Goal: Obtain resource: Obtain resource

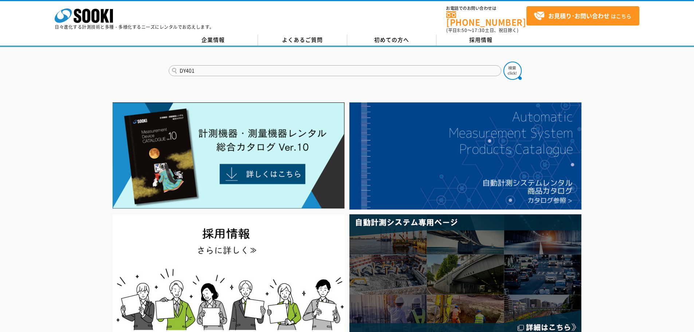
type input "DY401"
click at [503, 62] on button at bounding box center [512, 71] width 18 height 18
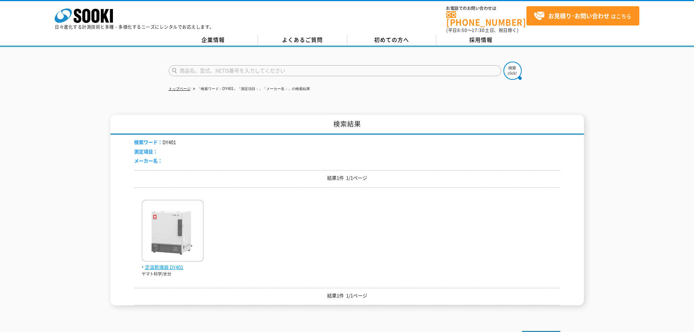
click at [170, 246] on img at bounding box center [173, 232] width 62 height 64
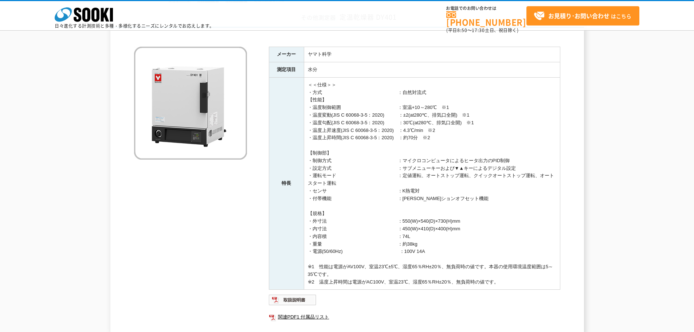
scroll to position [146, 0]
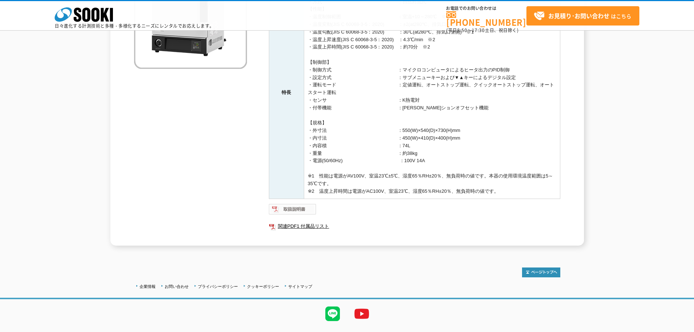
click at [296, 205] on img at bounding box center [293, 209] width 48 height 12
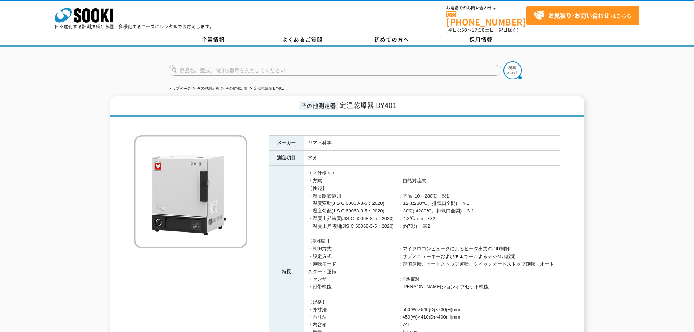
scroll to position [0, 0]
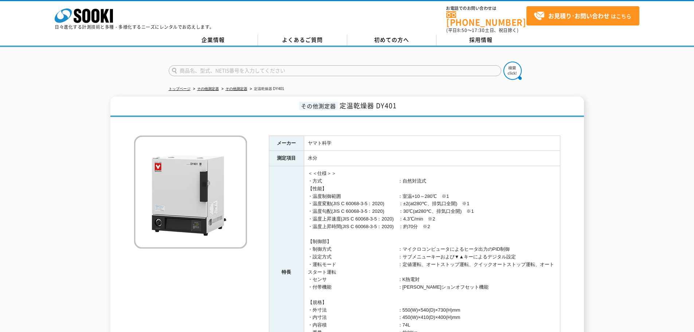
drag, startPoint x: 326, startPoint y: 101, endPoint x: 344, endPoint y: 103, distance: 17.6
click at [326, 102] on span "その他測定器" at bounding box center [318, 106] width 39 height 8
drag, startPoint x: 343, startPoint y: 101, endPoint x: 374, endPoint y: 102, distance: 31.3
click at [374, 102] on span "定温乾燥器 DY401" at bounding box center [367, 105] width 57 height 10
copy span "定温乾燥器"
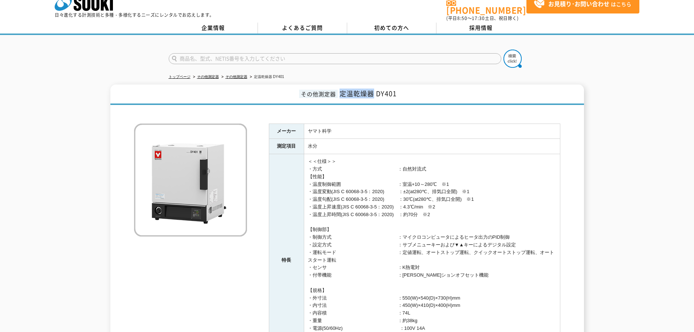
scroll to position [163, 0]
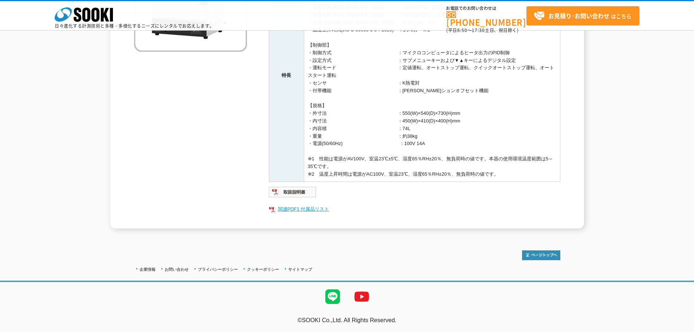
click at [295, 207] on link "関連PDF1 付属品リスト" at bounding box center [414, 208] width 291 height 9
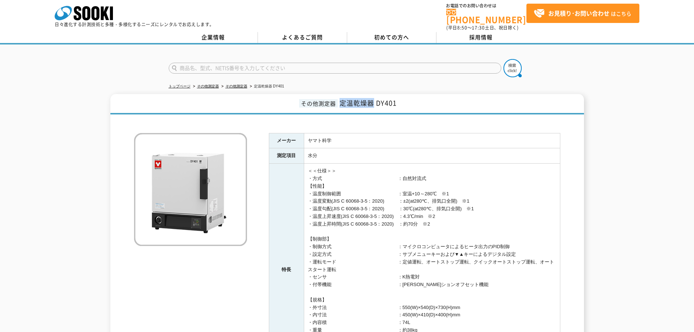
scroll to position [0, 0]
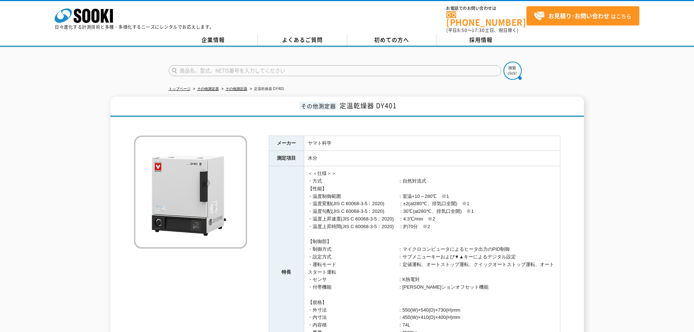
click at [378, 145] on td "ヤマト科学" at bounding box center [432, 142] width 256 height 15
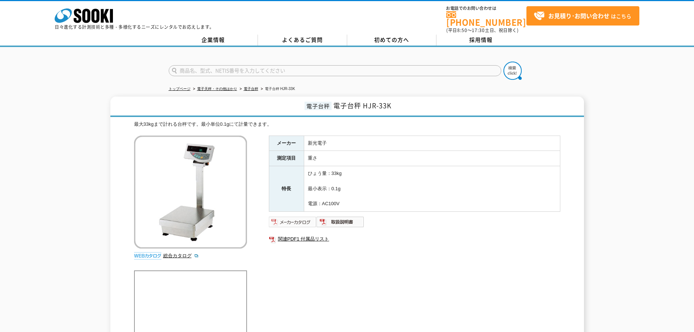
click at [301, 216] on img at bounding box center [293, 222] width 48 height 12
click at [332, 100] on h1 "電子台秤 電子台秤 HJR-33K" at bounding box center [346, 106] width 473 height 20
drag, startPoint x: 333, startPoint y: 100, endPoint x: 359, endPoint y: 104, distance: 25.7
click at [359, 104] on span "電子台秤 HJR-33K" at bounding box center [362, 105] width 58 height 10
copy span "電子台秤"
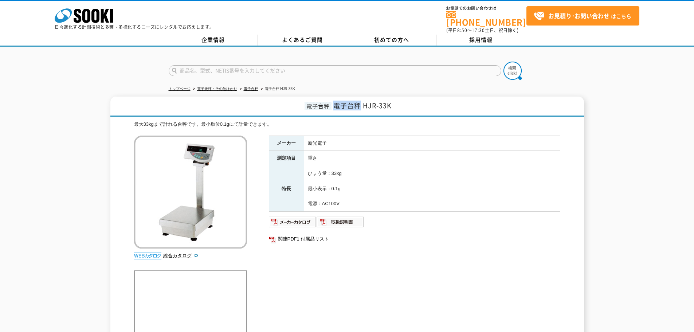
click at [377, 102] on span "電子台秤 HJR-33K" at bounding box center [362, 105] width 58 height 10
click at [378, 103] on span "電子台秤 HJR-33K" at bounding box center [362, 105] width 58 height 10
drag, startPoint x: 389, startPoint y: 100, endPoint x: 372, endPoint y: 100, distance: 16.8
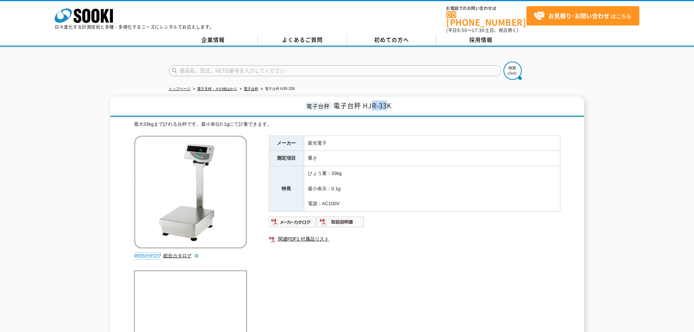
click at [372, 100] on span "電子台秤 HJR-33K" at bounding box center [362, 105] width 58 height 10
drag, startPoint x: 363, startPoint y: 103, endPoint x: 392, endPoint y: 102, distance: 29.1
click at [392, 102] on h1 "電子台秤 電子台秤 HJR-33K" at bounding box center [346, 106] width 473 height 20
copy span "HJR-33K"
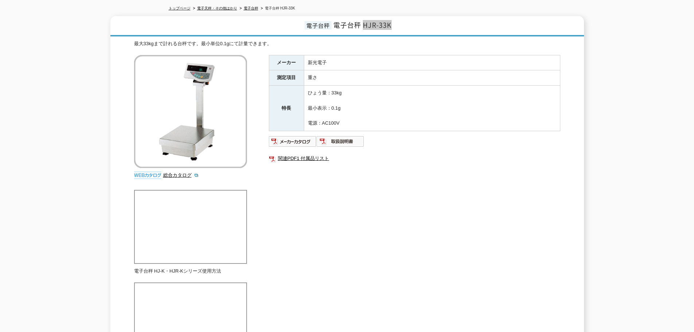
scroll to position [146, 0]
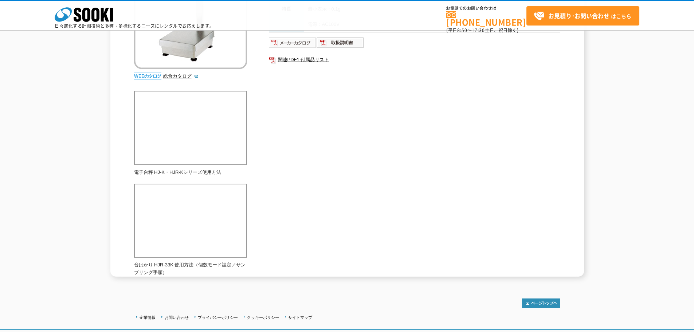
click at [287, 42] on img at bounding box center [293, 43] width 48 height 12
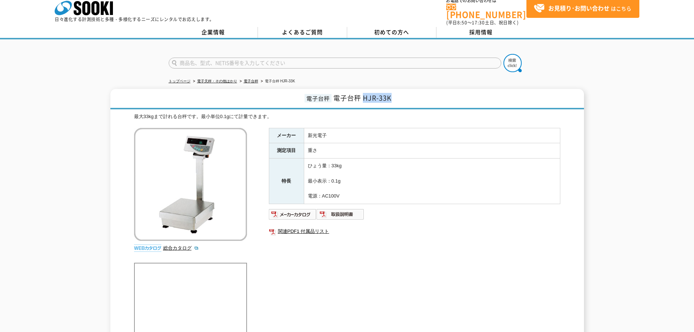
scroll to position [0, 0]
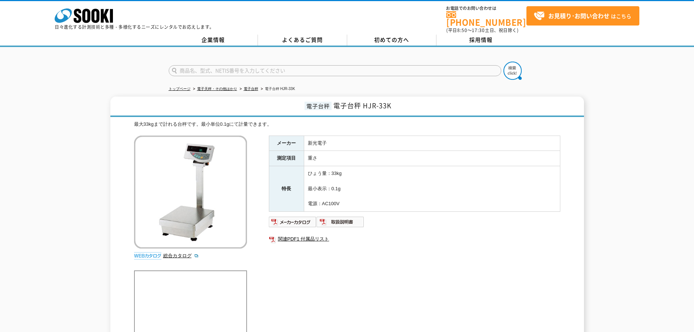
drag, startPoint x: 351, startPoint y: 132, endPoint x: 359, endPoint y: 126, distance: 10.4
click at [351, 135] on td "新光電子" at bounding box center [432, 142] width 256 height 15
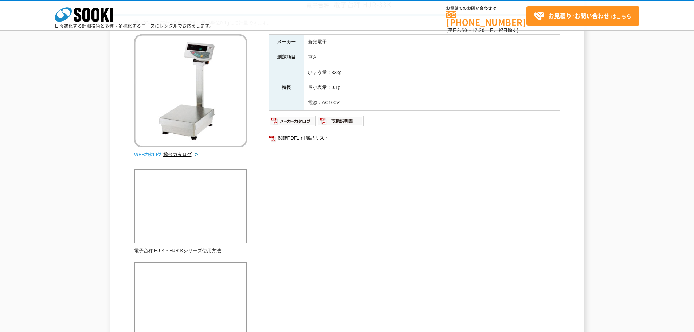
scroll to position [73, 0]
